Goal: Task Accomplishment & Management: Use online tool/utility

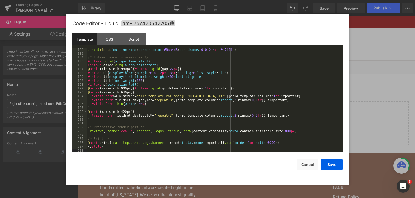
scroll to position [781, 0]
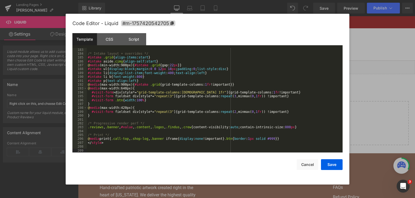
paste textarea
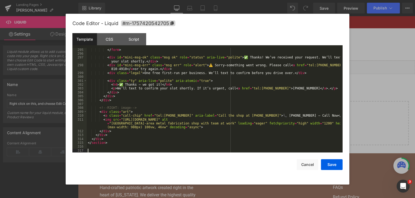
scroll to position [1268, 0]
paste textarea
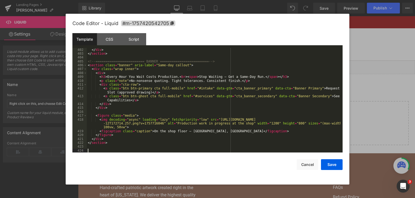
scroll to position [1757, 0]
paste textarea
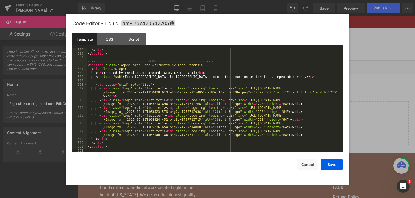
scroll to position [2224, 0]
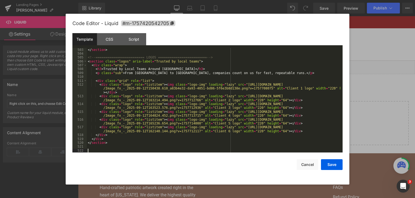
paste textarea
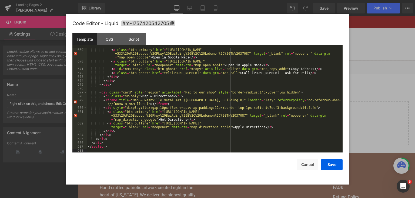
scroll to position [2975, 0]
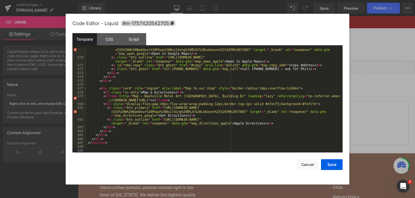
paste textarea
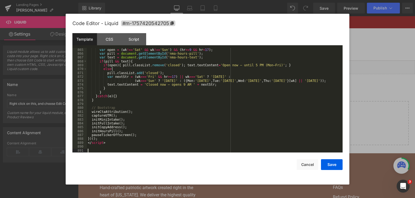
scroll to position [4009, 0]
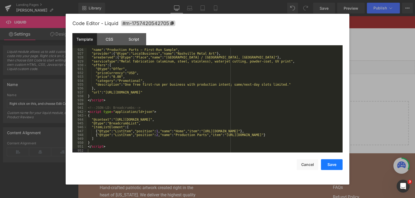
click at [331, 164] on button "Save" at bounding box center [332, 165] width 22 height 11
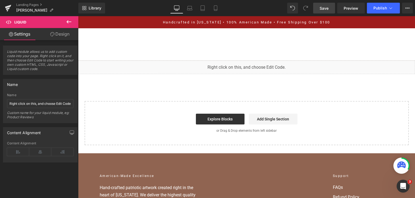
click at [319, 9] on link "Save" at bounding box center [324, 8] width 22 height 11
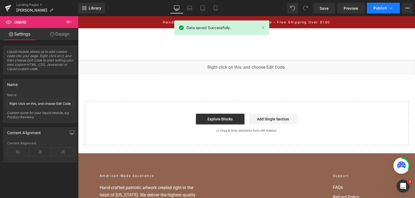
click at [383, 6] on span "Publish" at bounding box center [380, 8] width 14 height 4
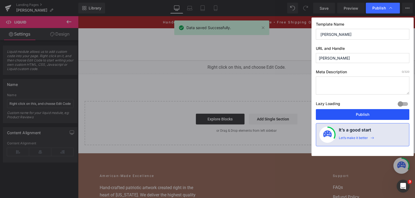
click at [383, 112] on button "Publish" at bounding box center [362, 114] width 93 height 11
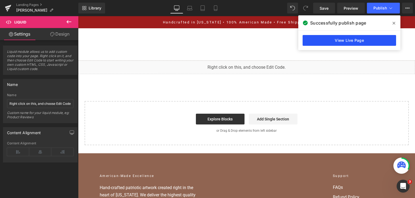
click at [327, 40] on link "View Live Page" at bounding box center [348, 40] width 93 height 11
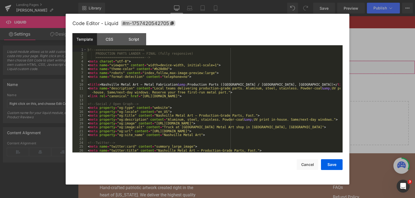
click at [275, 0] on div "You are previewing how the will restyle your page. You can not edit Elements in…" at bounding box center [207, 0] width 415 height 0
click at [238, 102] on div "<!-- ========================= PRODUCTION PARTS LANDER — FINAL (fully responsiv…" at bounding box center [214, 104] width 254 height 113
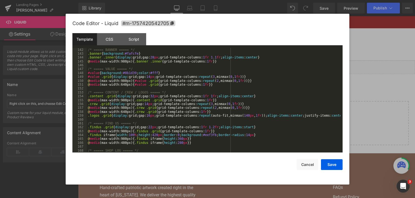
scroll to position [622, 0]
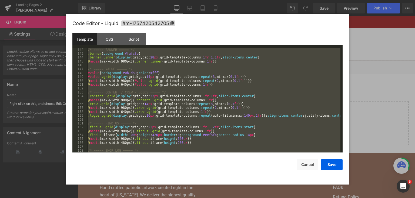
paste textarea
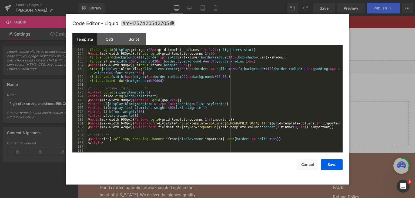
scroll to position [700, 0]
paste textarea
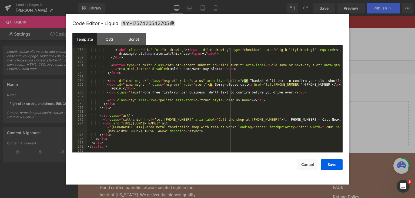
scroll to position [1108, 0]
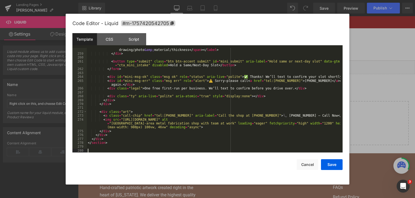
paste textarea
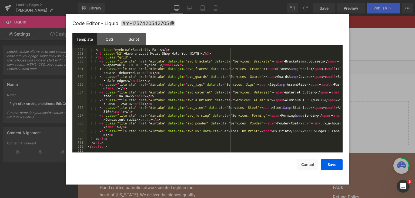
scroll to position [1314, 0]
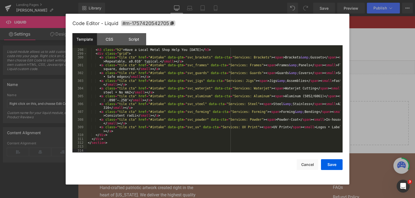
paste textarea
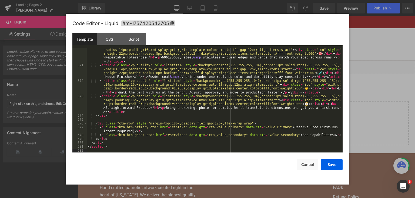
scroll to position [1719, 0]
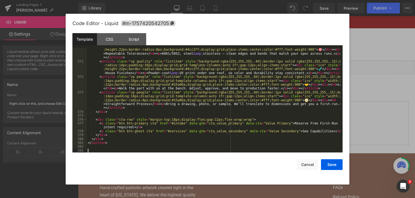
paste textarea
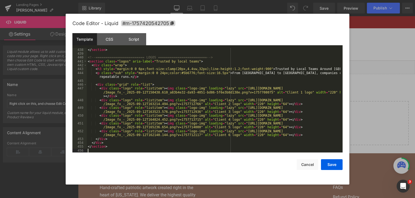
scroll to position [2068, 0]
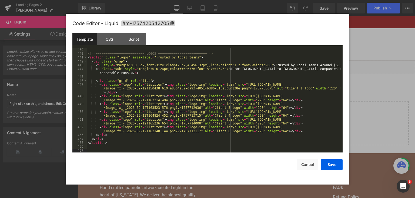
paste textarea
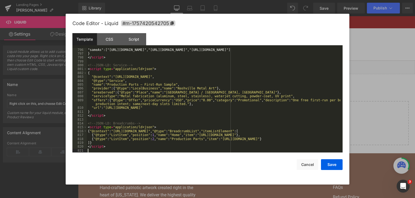
scroll to position [3636, 0]
click at [335, 166] on button "Save" at bounding box center [332, 165] width 22 height 11
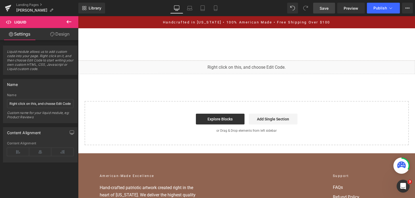
click at [324, 9] on span "Save" at bounding box center [323, 8] width 9 height 6
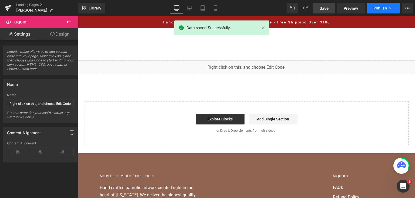
click at [395, 13] on button "Publish" at bounding box center [383, 8] width 33 height 11
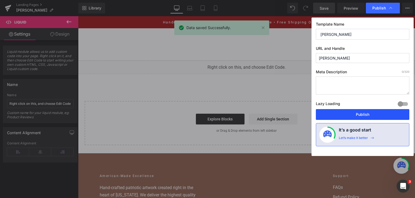
click at [361, 113] on button "Publish" at bounding box center [362, 114] width 93 height 11
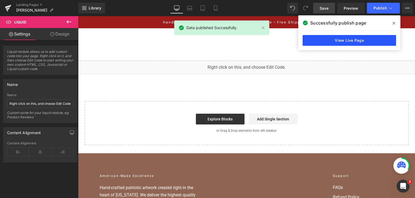
click at [387, 43] on link "View Live Page" at bounding box center [348, 40] width 93 height 11
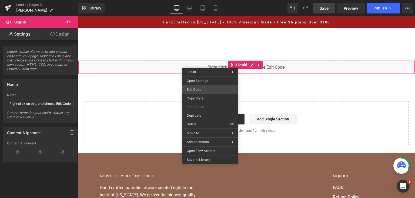
click at [203, 0] on div "You are previewing how the will restyle your page. You can not edit Elements in…" at bounding box center [207, 0] width 415 height 0
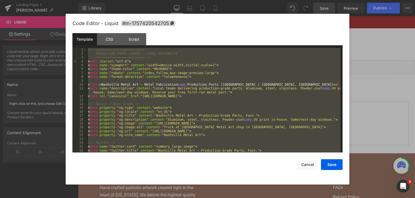
paste textarea
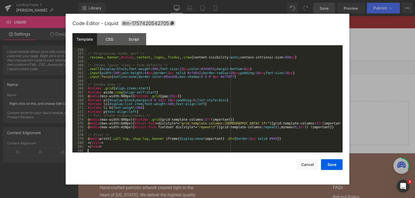
scroll to position [1112, 0]
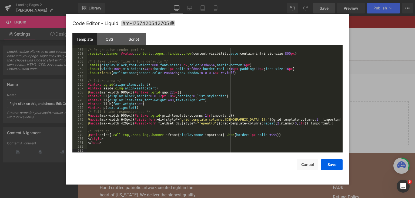
paste textarea
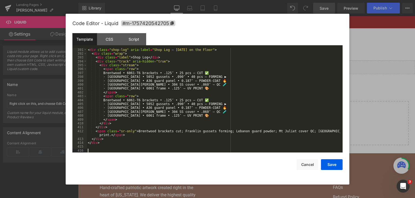
scroll to position [1695, 0]
paste textarea
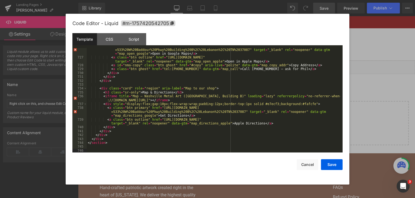
scroll to position [4106, 0]
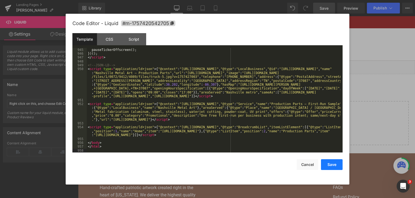
click at [338, 165] on button "Save" at bounding box center [332, 165] width 22 height 11
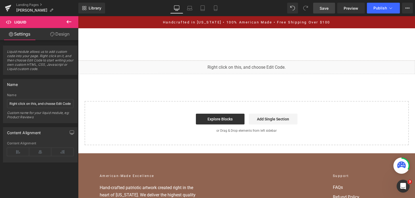
click at [329, 6] on link "Save" at bounding box center [324, 8] width 22 height 11
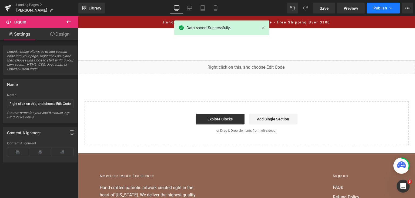
click at [372, 9] on button "Publish" at bounding box center [383, 8] width 33 height 11
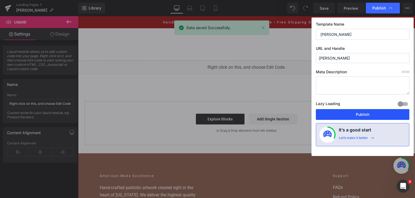
click at [365, 111] on button "Publish" at bounding box center [362, 114] width 93 height 11
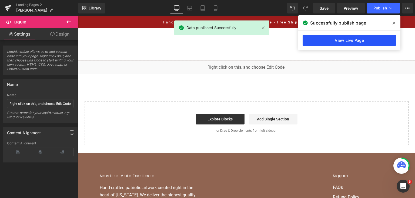
click at [356, 44] on link "View Live Page" at bounding box center [348, 40] width 93 height 11
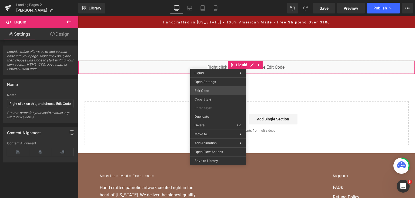
click at [215, 0] on div "You are previewing how the will restyle your page. You can not edit Elements in…" at bounding box center [207, 0] width 415 height 0
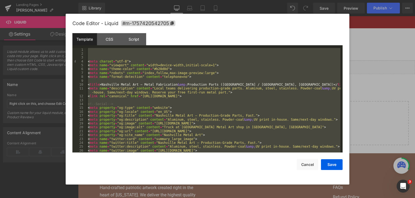
paste textarea
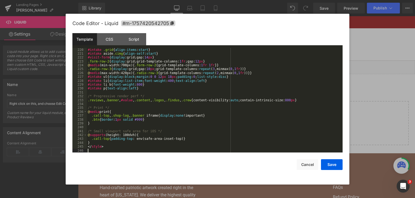
scroll to position [945, 0]
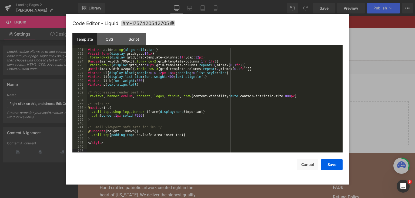
paste textarea
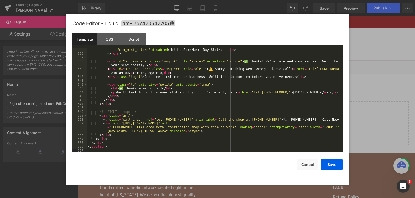
scroll to position [1439, 0]
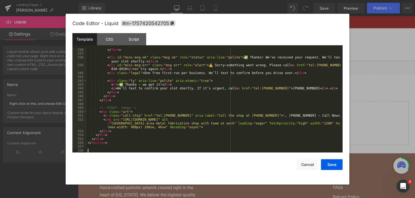
paste textarea
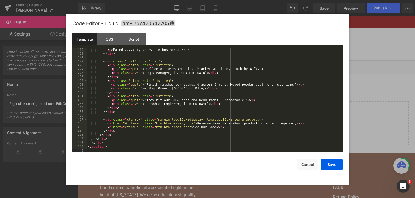
scroll to position [1835, 0]
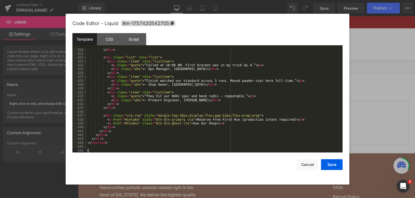
paste textarea
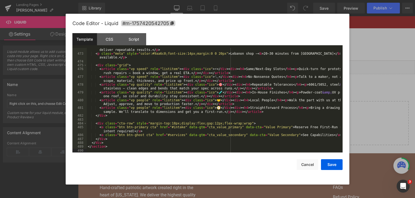
scroll to position [2061, 0]
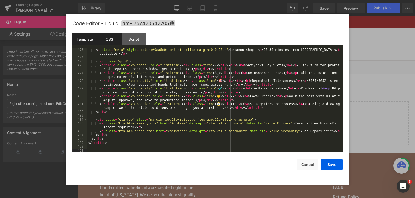
paste textarea
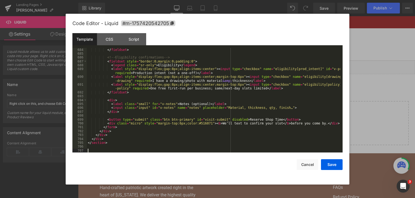
scroll to position [4312, 0]
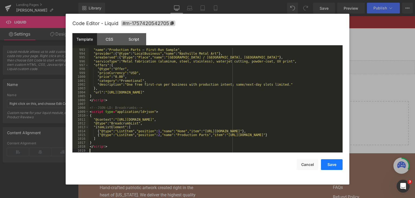
click at [327, 166] on button "Save" at bounding box center [332, 165] width 22 height 11
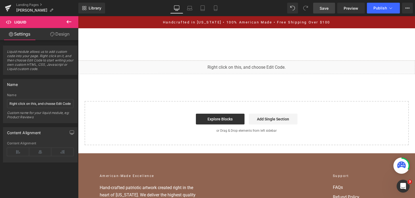
click at [324, 6] on span "Save" at bounding box center [323, 8] width 9 height 6
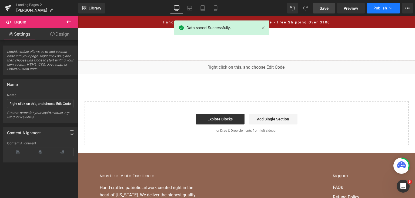
click at [378, 6] on span "Publish" at bounding box center [380, 8] width 14 height 4
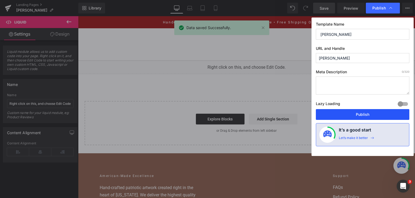
click at [364, 109] on div "Template Name [PERSON_NAME] URL and Handle [PERSON_NAME] Meta Description 0 /32…" at bounding box center [362, 87] width 102 height 139
click at [364, 113] on button "Publish" at bounding box center [362, 114] width 93 height 11
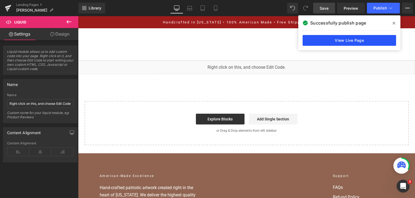
click at [342, 41] on link "View Live Page" at bounding box center [348, 40] width 93 height 11
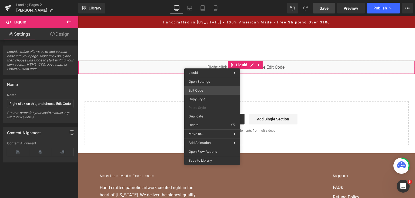
click at [208, 0] on div "You are previewing how the will restyle your page. You can not edit Elements in…" at bounding box center [207, 0] width 415 height 0
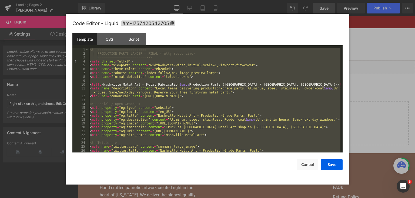
paste textarea
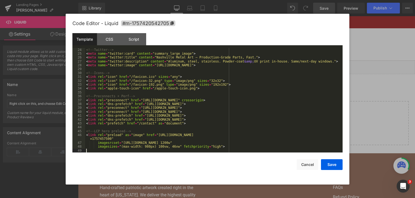
scroll to position [97, 0]
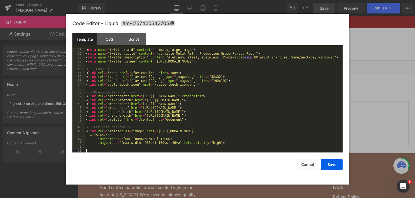
paste textarea
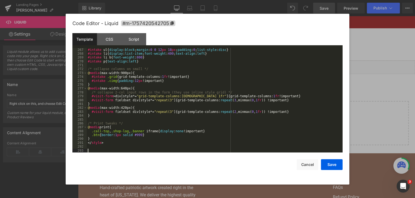
scroll to position [1147, 0]
paste textarea
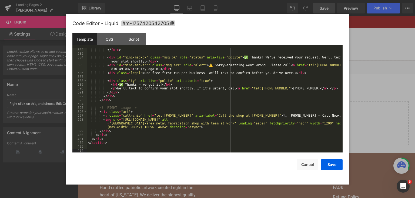
scroll to position [1641, 0]
paste textarea
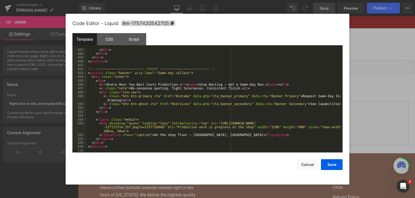
scroll to position [2123, 0]
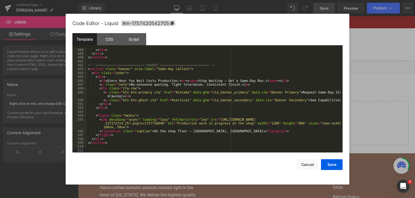
paste textarea
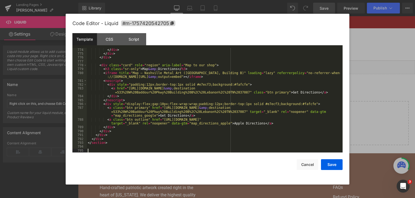
scroll to position [4456, 0]
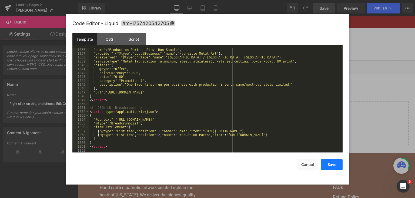
click at [333, 166] on button "Save" at bounding box center [332, 165] width 22 height 11
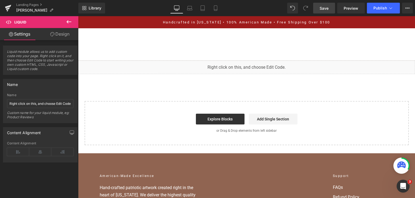
click at [331, 8] on link "Save" at bounding box center [324, 8] width 22 height 11
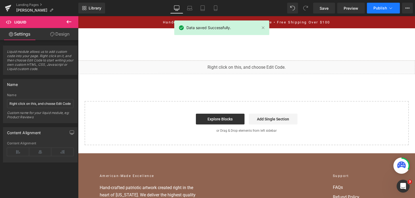
click at [383, 4] on button "Publish" at bounding box center [383, 8] width 33 height 11
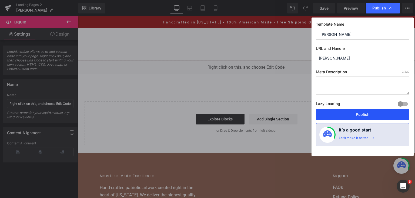
click at [361, 118] on button "Publish" at bounding box center [362, 114] width 93 height 11
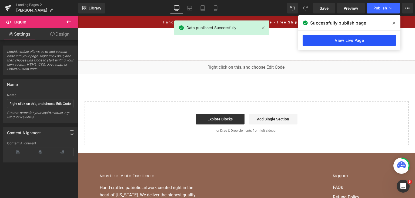
click at [340, 43] on link "View Live Page" at bounding box center [348, 40] width 93 height 11
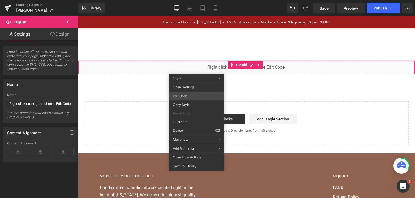
click at [196, 0] on div "You are previewing how the will restyle your page. You can not edit Elements in…" at bounding box center [207, 0] width 415 height 0
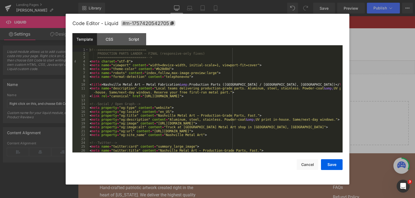
click at [209, 95] on div "<!-- ========================= PRODUCTION PARTS LANDER — FINAL (responsive-only…" at bounding box center [215, 104] width 252 height 113
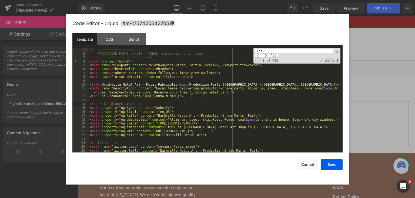
scroll to position [1274, 0]
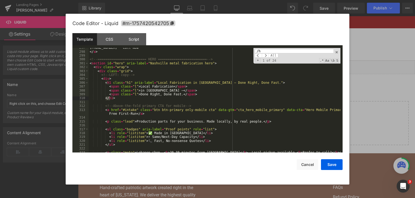
type input "/"
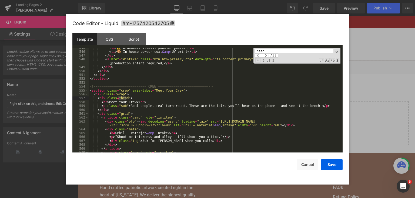
scroll to position [639, 0]
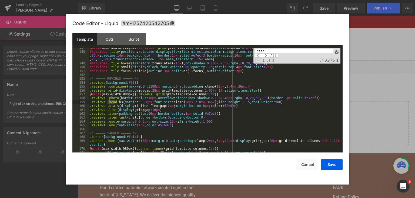
type input "head"
click at [337, 52] on span at bounding box center [337, 52] width 4 height 4
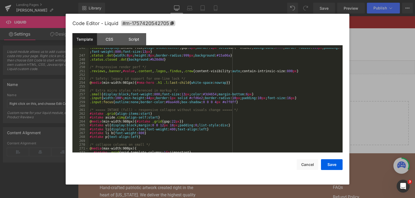
scroll to position [1028, 0]
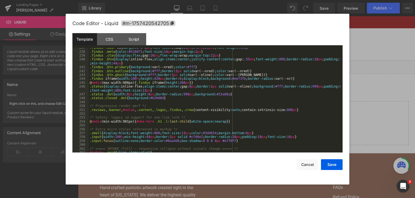
click at [186, 74] on div ".findus .addr h3 { margin : 0 0 6 px ; font-size :clamp( 20 px , 2.2 vw , 28 px…" at bounding box center [215, 102] width 252 height 113
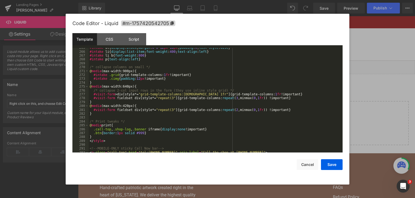
scroll to position [1184, 0]
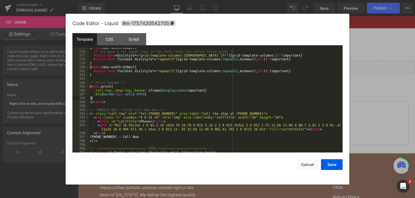
click at [110, 98] on div "@ media (max-width:640px) { /* collapse 2-col input rows in the form (they use …" at bounding box center [215, 102] width 252 height 113
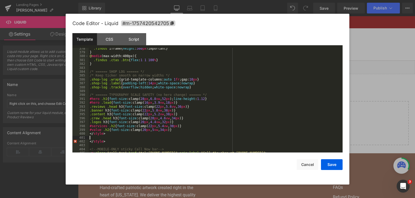
scroll to position [1597, 0]
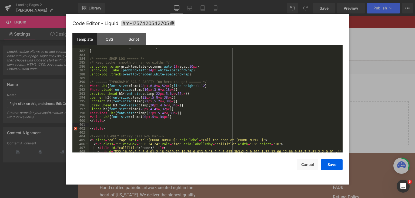
drag, startPoint x: 106, startPoint y: 124, endPoint x: 87, endPoint y: 124, distance: 18.9
click at [87, 124] on pre "381 382 383 384 385 386 387 388 389 390 391 392 393 394 395 396 397 398 399 400…" at bounding box center [207, 100] width 270 height 105
click at [87, 122] on div "381 382 383 384 385 386 387 388 389 390 391 392 393 394 395 396 397 398 399 400…" at bounding box center [80, 103] width 16 height 117
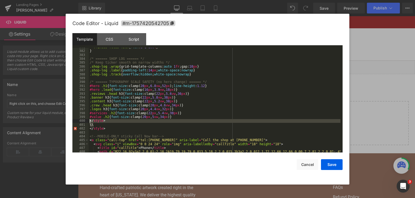
drag, startPoint x: 106, startPoint y: 124, endPoint x: 87, endPoint y: 123, distance: 18.7
click at [87, 123] on pre "381 382 383 384 385 386 387 388 389 390 391 392 393 394 395 396 397 398 399 400…" at bounding box center [207, 100] width 270 height 105
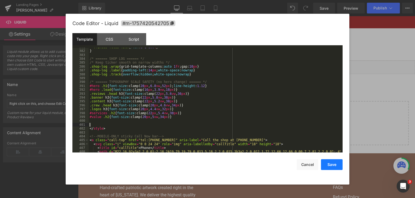
click at [331, 167] on button "Save" at bounding box center [332, 165] width 22 height 11
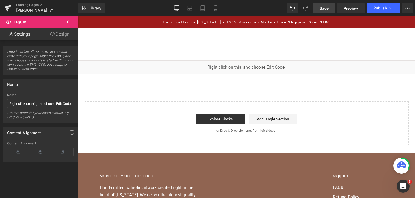
click at [321, 12] on link "Save" at bounding box center [324, 8] width 22 height 11
click at [379, 10] on button "Publish" at bounding box center [383, 8] width 33 height 11
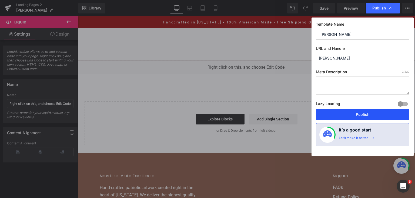
drag, startPoint x: 365, startPoint y: 113, endPoint x: 273, endPoint y: 67, distance: 103.1
click at [365, 113] on button "Publish" at bounding box center [362, 114] width 93 height 11
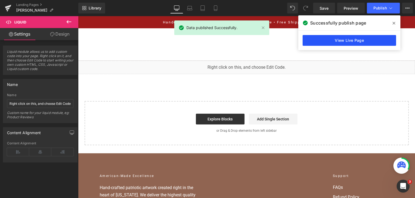
click at [334, 43] on link "View Live Page" at bounding box center [348, 40] width 93 height 11
